Goal: Find contact information: Find contact information

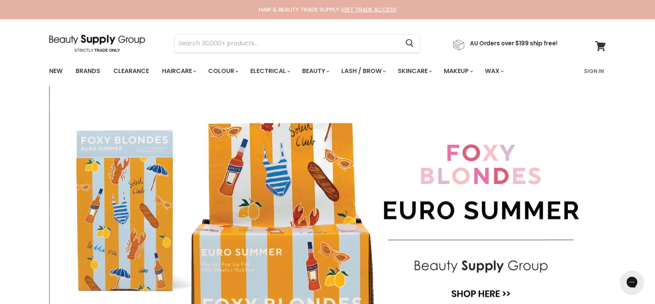
scroll to position [422, 0]
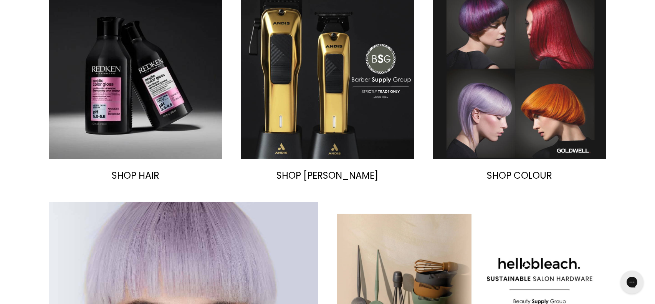
click at [509, 106] on img "Main content" at bounding box center [519, 72] width 173 height 173
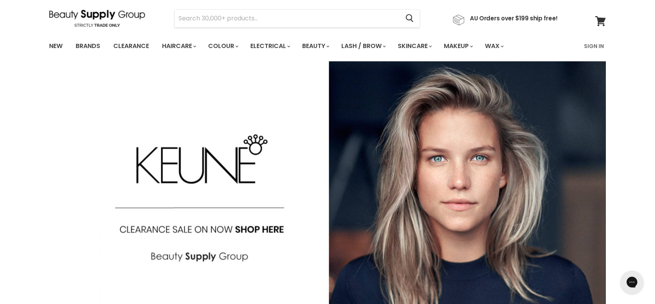
scroll to position [0, 0]
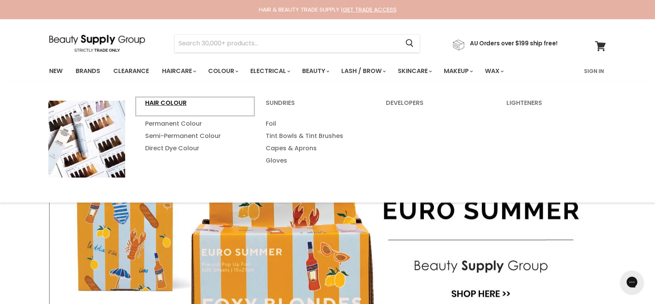
click at [168, 101] on link "Hair Colour" at bounding box center [194, 106] width 119 height 19
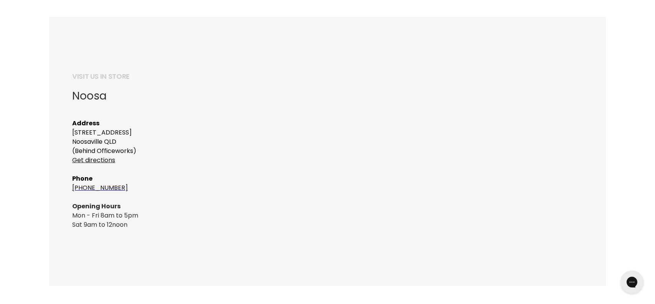
scroll to position [95, 0]
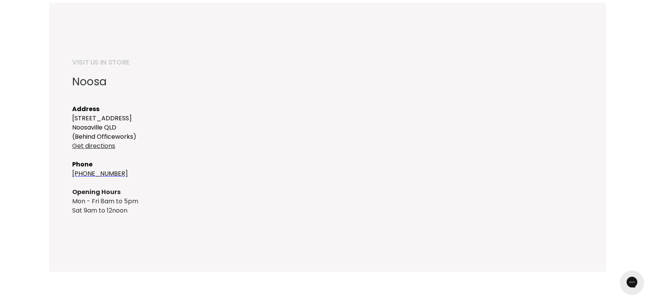
click at [89, 144] on link "Get directions" at bounding box center [93, 145] width 43 height 9
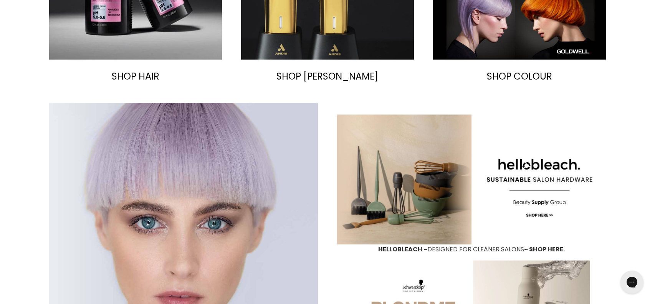
scroll to position [519, 0]
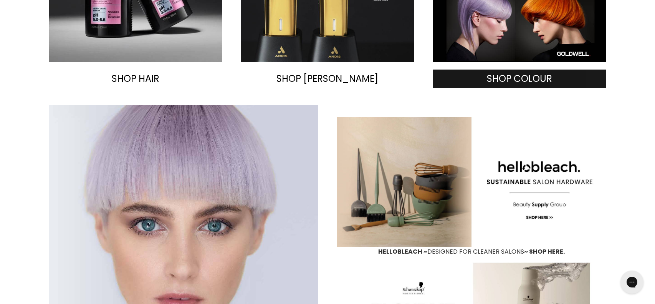
click at [521, 79] on span "SHOP COLOUR" at bounding box center [519, 78] width 65 height 13
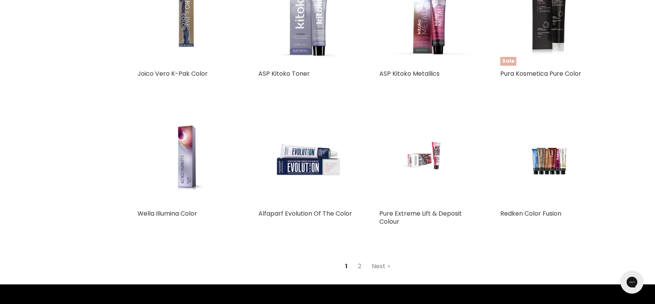
scroll to position [1719, 0]
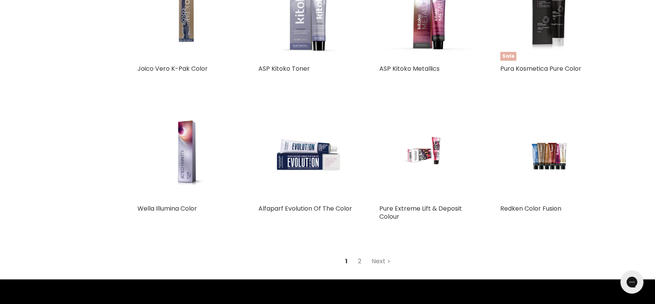
click at [358, 262] on link "2" at bounding box center [359, 261] width 12 height 14
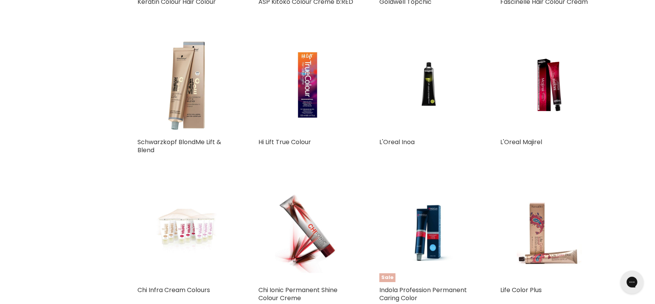
scroll to position [786, 0]
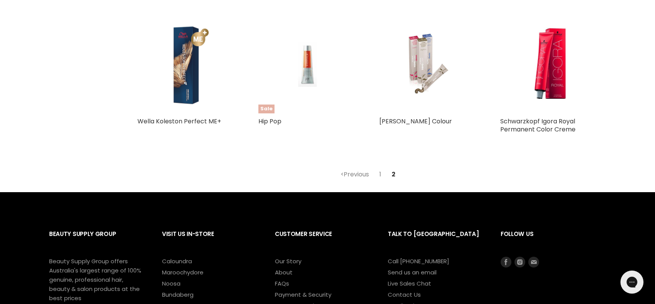
click at [197, 59] on img "Main content" at bounding box center [186, 64] width 98 height 98
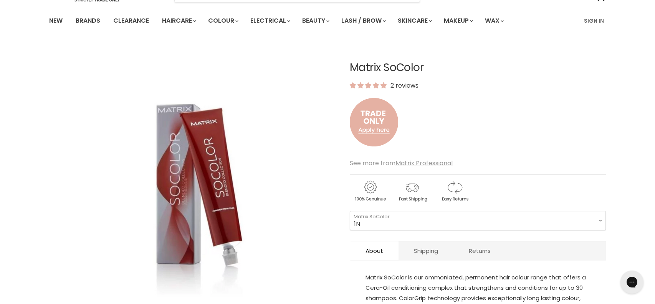
scroll to position [57, 0]
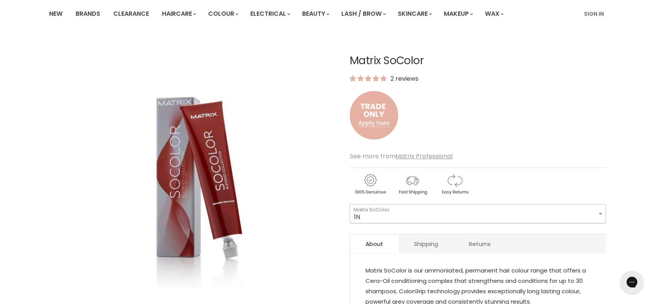
click at [426, 214] on select "1N 2N 3N 4N 5N 6N 7N 8N 10N 5NA 6NA 7NA 8NA 4A 6A" at bounding box center [478, 213] width 256 height 19
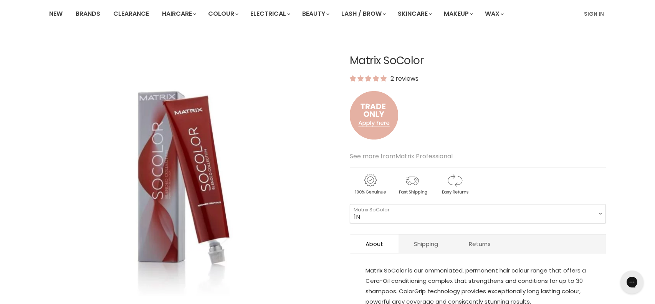
click at [273, 206] on img "Matrix SoColor image. Click or Scroll to Zoom." at bounding box center [176, 178] width 254 height 287
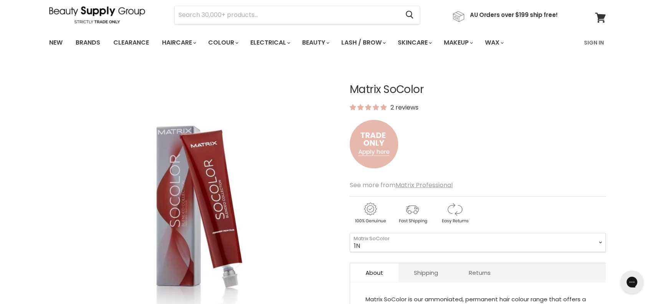
scroll to position [29, 0]
click at [85, 12] on img at bounding box center [97, 13] width 96 height 17
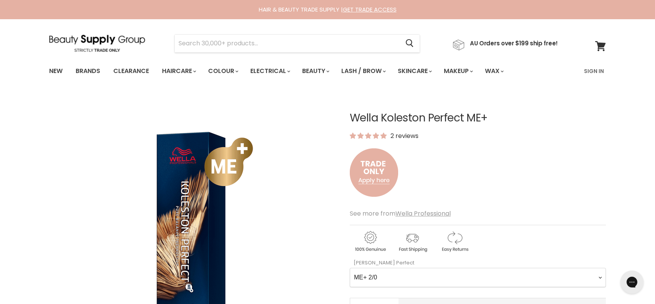
scroll to position [15, 0]
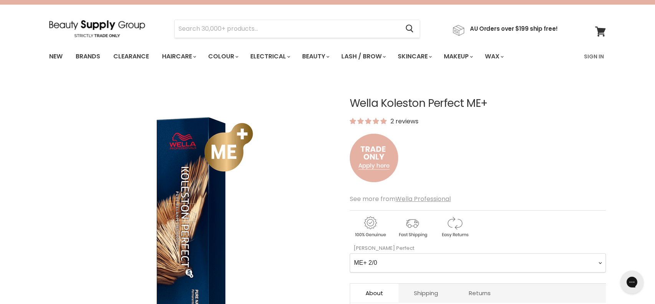
click at [494, 155] on div "Wella Koleston Perfect ME+ 2 reviews" at bounding box center [478, 144] width 256 height 94
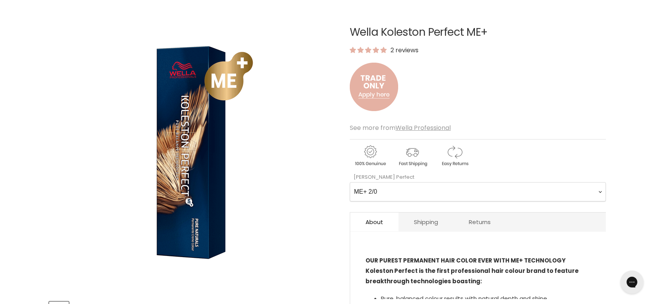
scroll to position [89, 0]
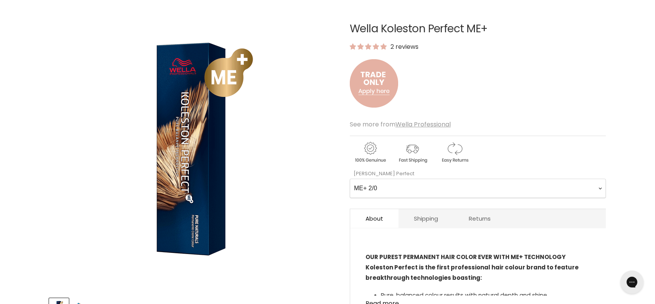
click at [492, 186] on Perfect-0-0 "ME+ 2/0 ME+ 2/8 ME+ 33/0 ME+ 33/66 ME+ 44/0 ME+ 44/55 ME+ 44/65 4/71 ME+ 4/77 M…" at bounding box center [478, 187] width 256 height 19
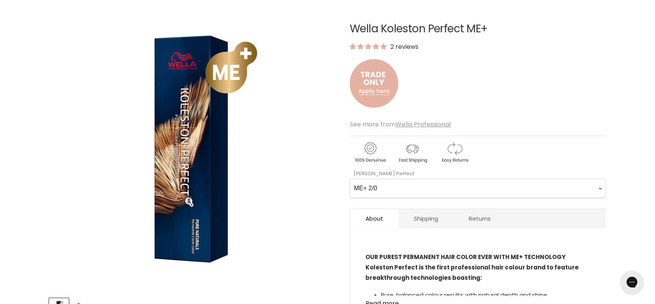
click at [324, 189] on img "Wella Koleston Perfect ME+ image. Click or Scroll to Zoom." at bounding box center [192, 146] width 287 height 287
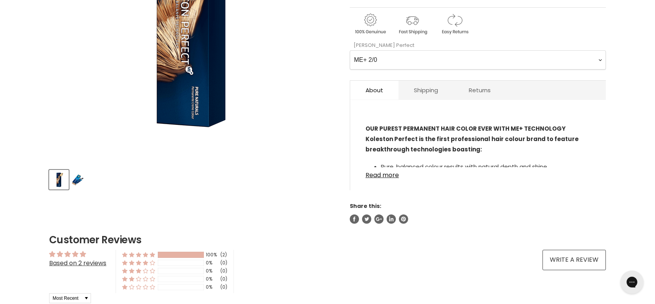
scroll to position [0, 0]
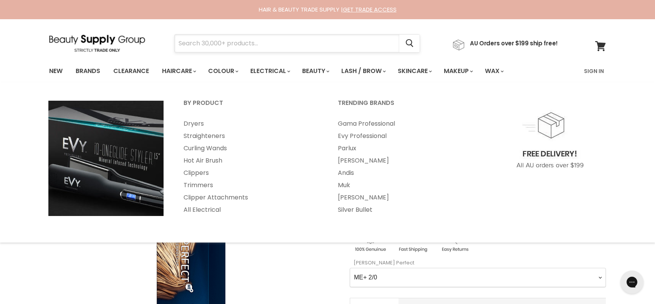
click at [249, 46] on input "Search" at bounding box center [287, 44] width 225 height 18
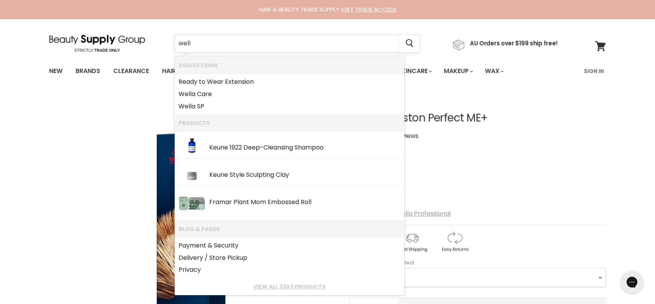
type input "wella"
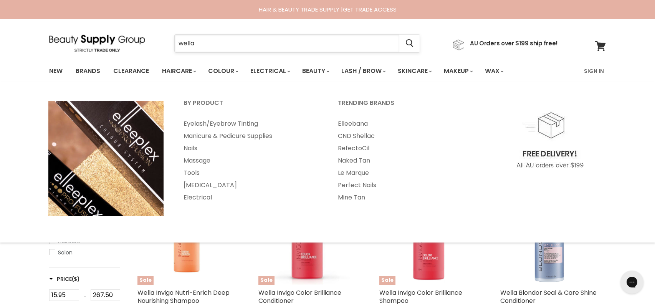
click at [281, 46] on input "wella" at bounding box center [287, 44] width 225 height 18
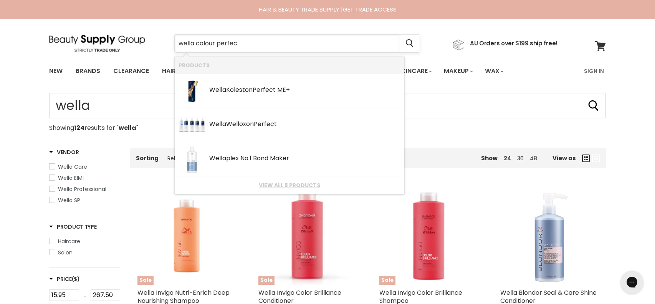
type input "wella colour perfect"
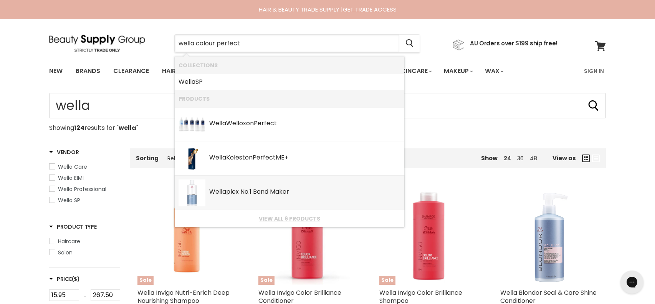
click at [294, 209] on li "Wella plex No.1 Bond Maker SKU: 4064666038674 Wella Professional" at bounding box center [290, 192] width 230 height 34
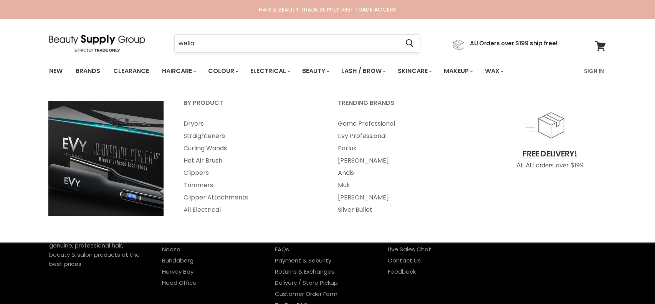
click at [253, 47] on input "wella" at bounding box center [287, 44] width 225 height 18
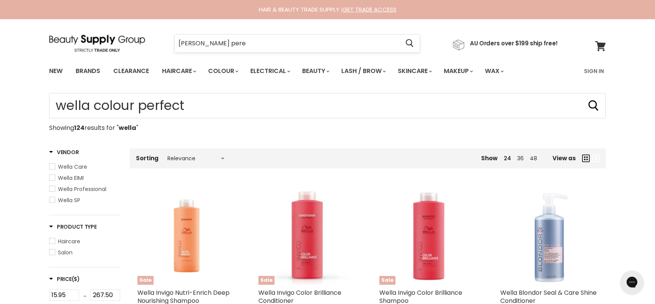
type input "wellar peref"
type input "wella"
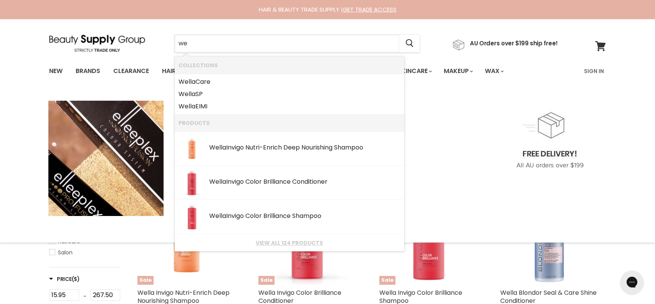
type input "w"
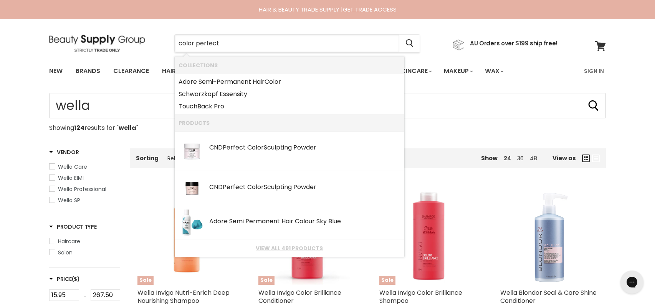
drag, startPoint x: 243, startPoint y: 46, endPoint x: 138, endPoint y: 43, distance: 105.2
click at [138, 43] on div "color perfect Cancel AU Orders over $199 ship free!" at bounding box center [303, 44] width 509 height 18
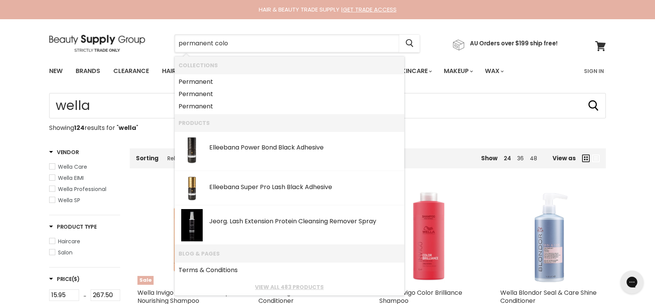
type input "permanent color"
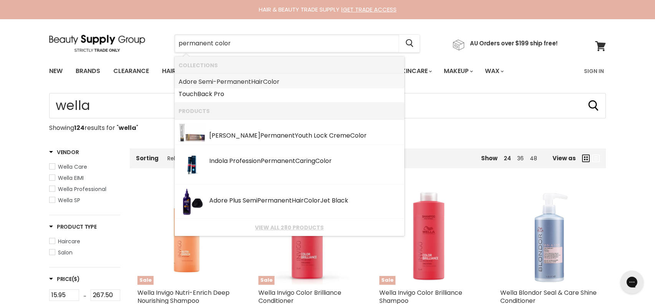
click at [213, 79] on link "Adore Semi- Permanent Hair Color" at bounding box center [289, 82] width 222 height 12
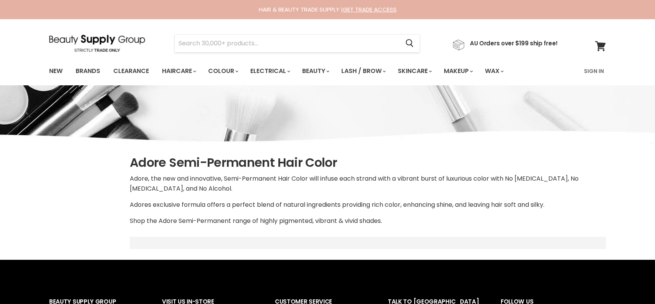
scroll to position [15, 0]
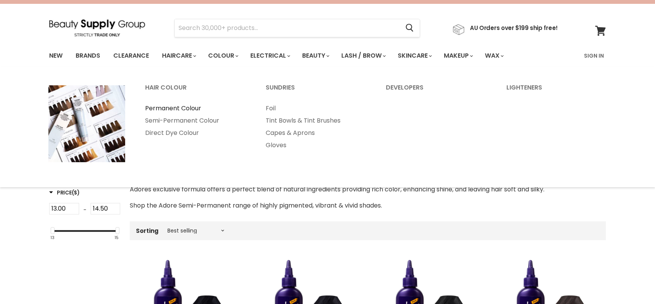
click at [178, 114] on link "Permanent Colour" at bounding box center [194, 108] width 119 height 12
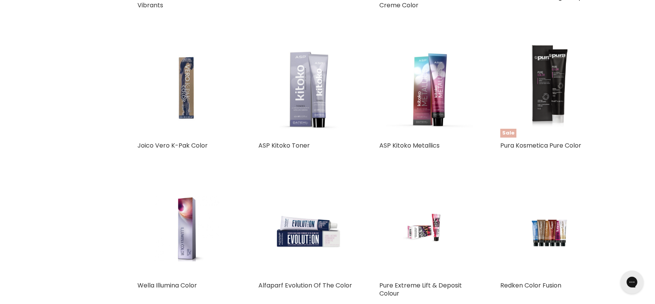
scroll to position [1744, 0]
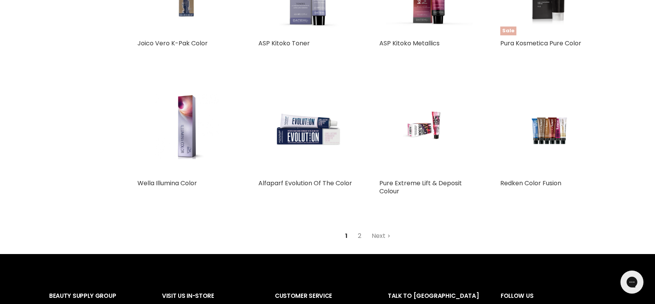
click at [359, 235] on link "2" at bounding box center [359, 236] width 12 height 14
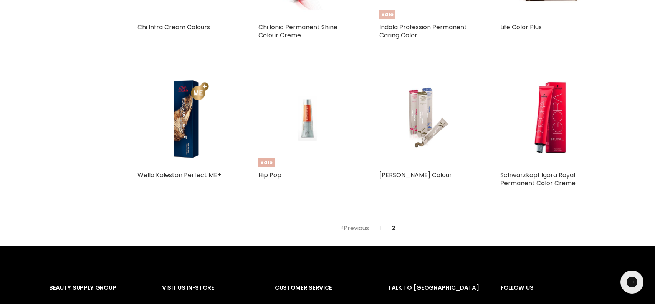
scroll to position [742, 0]
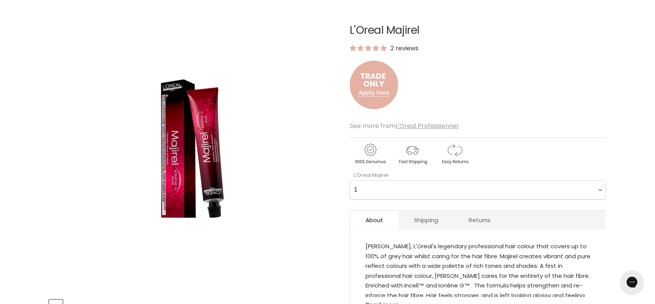
scroll to position [200, 0]
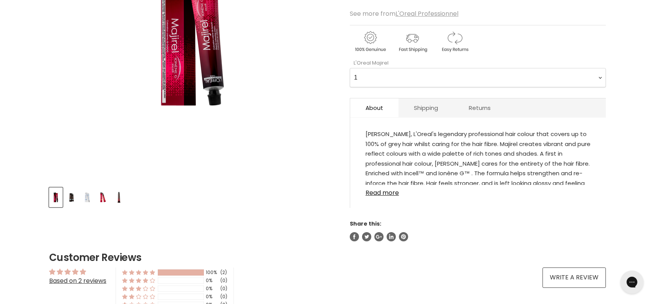
click at [378, 76] on Majirel-0-0 "1 3 4 4.0 4.15 4.3 4.35 4.45 4.56 4.8 5 5.0 5.12 5.15 5.3 5.32 5.35 5.4 5.5 5.5…" at bounding box center [478, 77] width 256 height 19
click at [86, 199] on img "Product thumbnails" at bounding box center [87, 197] width 12 height 18
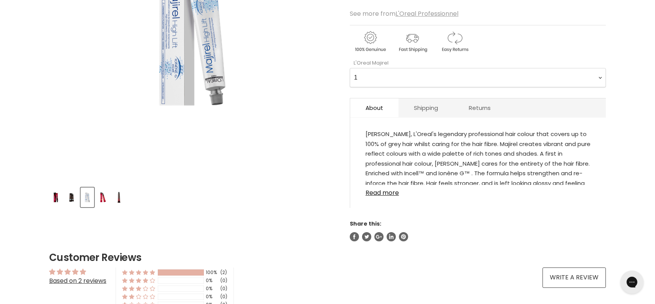
click at [70, 197] on img "Product thumbnails" at bounding box center [72, 197] width 12 height 18
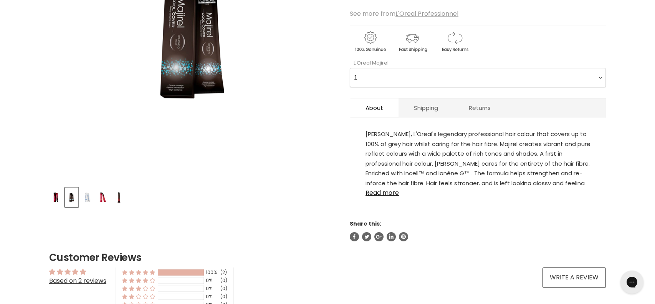
click at [403, 76] on Majirel-0-0 "1 3 4 4.0 4.15 4.3 4.35 4.45 4.56 4.8 5 5.0 5.12 5.15 5.3 5.32 5.35 5.4 5.5 5.5…" at bounding box center [478, 77] width 256 height 19
select Majirel-0-0 "7.23"
click at [350, 68] on Majirel-0-0 "1 3 4 4.0 4.15 4.3 4.35 4.45 4.56 4.8 5 5.0 5.12 5.15 5.3 5.32 5.35 5.4 5.5 5.5…" at bounding box center [478, 77] width 256 height 19
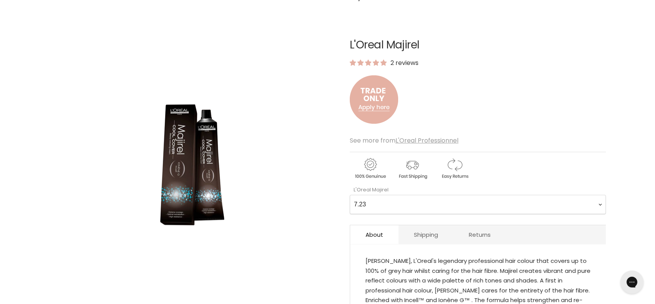
scroll to position [55, 0]
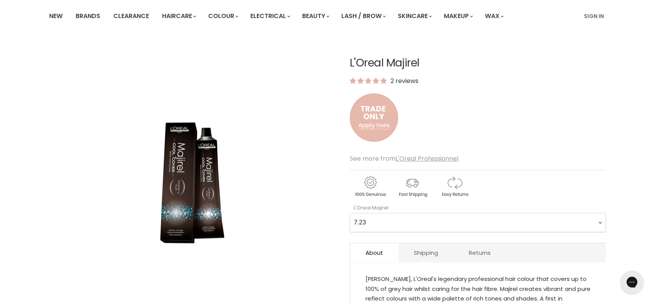
click at [374, 120] on img "Main content" at bounding box center [374, 118] width 48 height 64
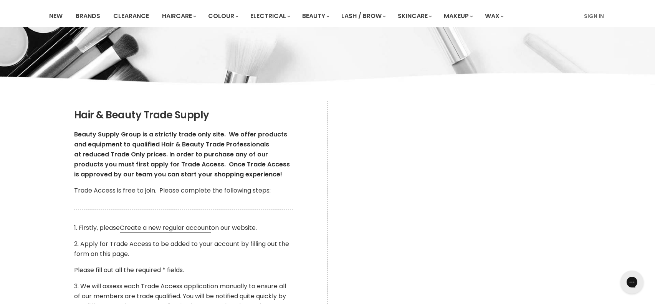
scroll to position [55, 0]
